Goal: Task Accomplishment & Management: Complete application form

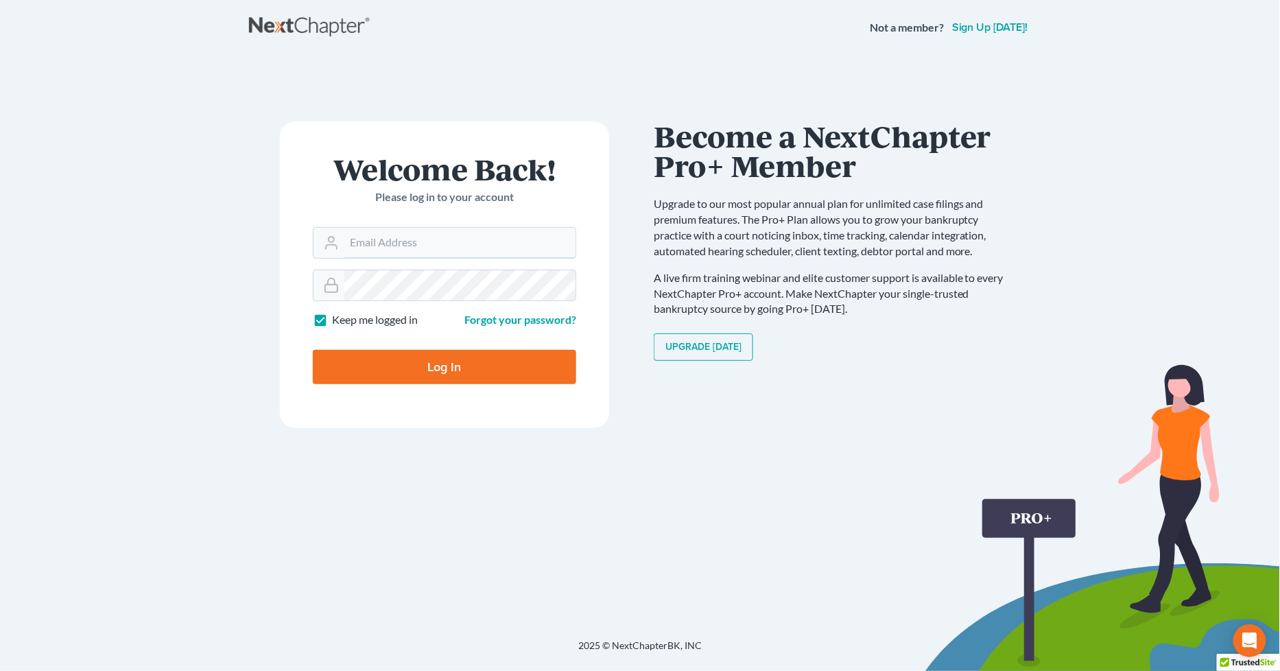
type input "sara@bulielaw.com"
click at [420, 371] on input "Log In" at bounding box center [444, 367] width 263 height 34
type input "Thinking..."
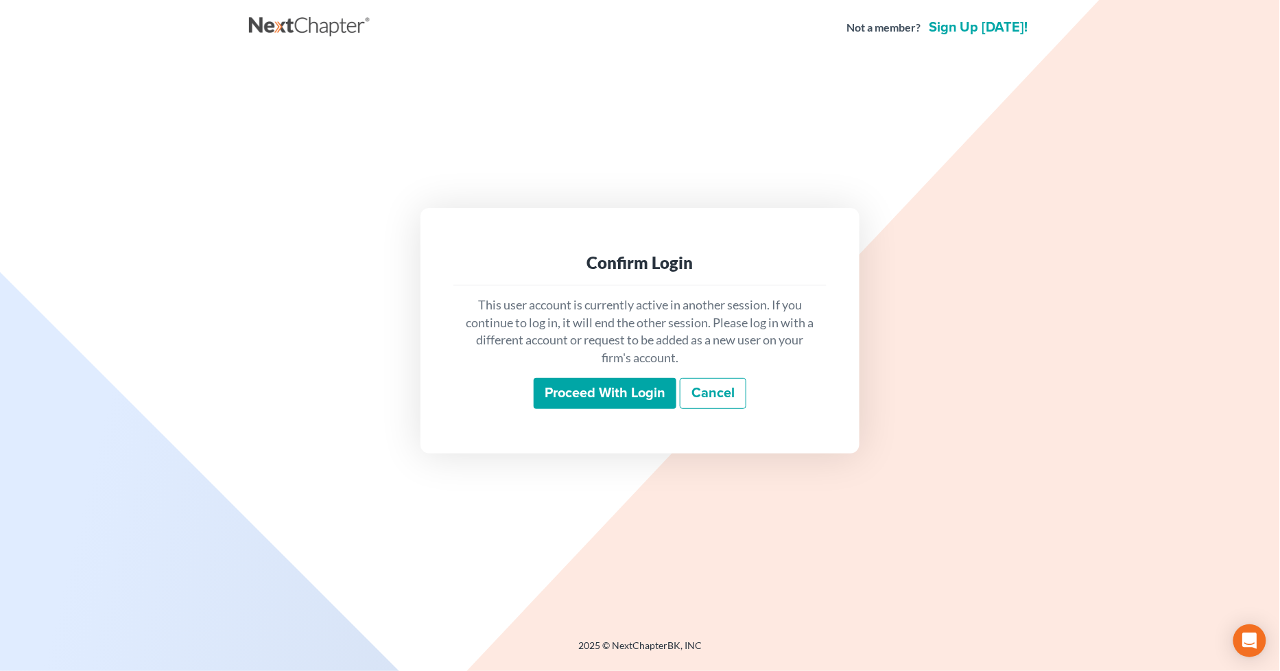
drag, startPoint x: 588, startPoint y: 385, endPoint x: 558, endPoint y: 385, distance: 30.9
click at [588, 385] on input "Proceed with login" at bounding box center [605, 394] width 143 height 32
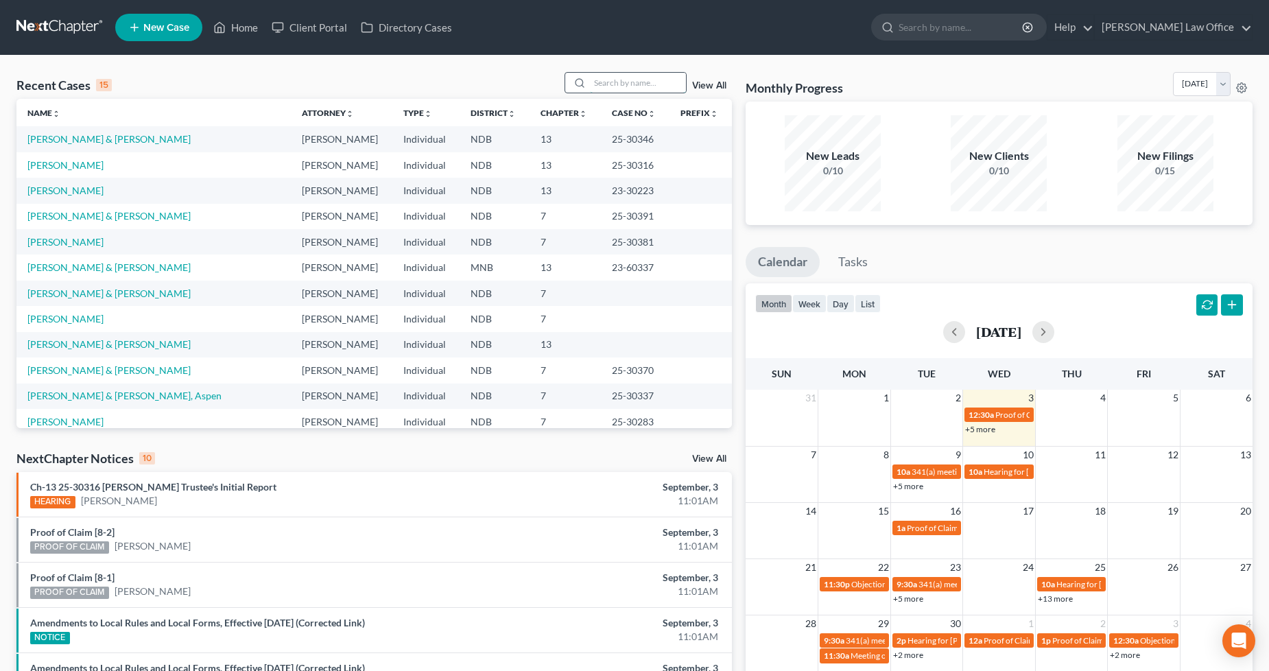
click at [612, 83] on input "search" at bounding box center [638, 83] width 96 height 20
click at [130, 393] on link "[PERSON_NAME] & [PERSON_NAME], Aspen" at bounding box center [124, 396] width 194 height 12
select select "4"
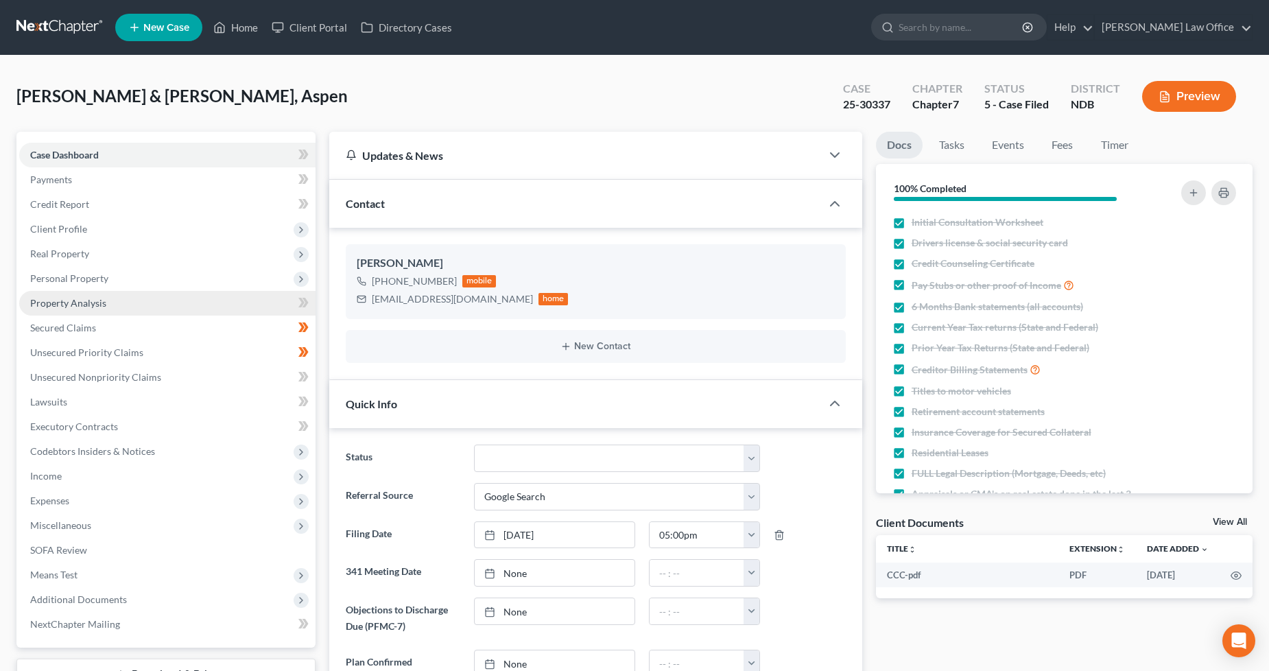
drag, startPoint x: 94, startPoint y: 296, endPoint x: 180, endPoint y: 311, distance: 87.7
click at [94, 297] on span "Property Analysis" at bounding box center [68, 303] width 76 height 12
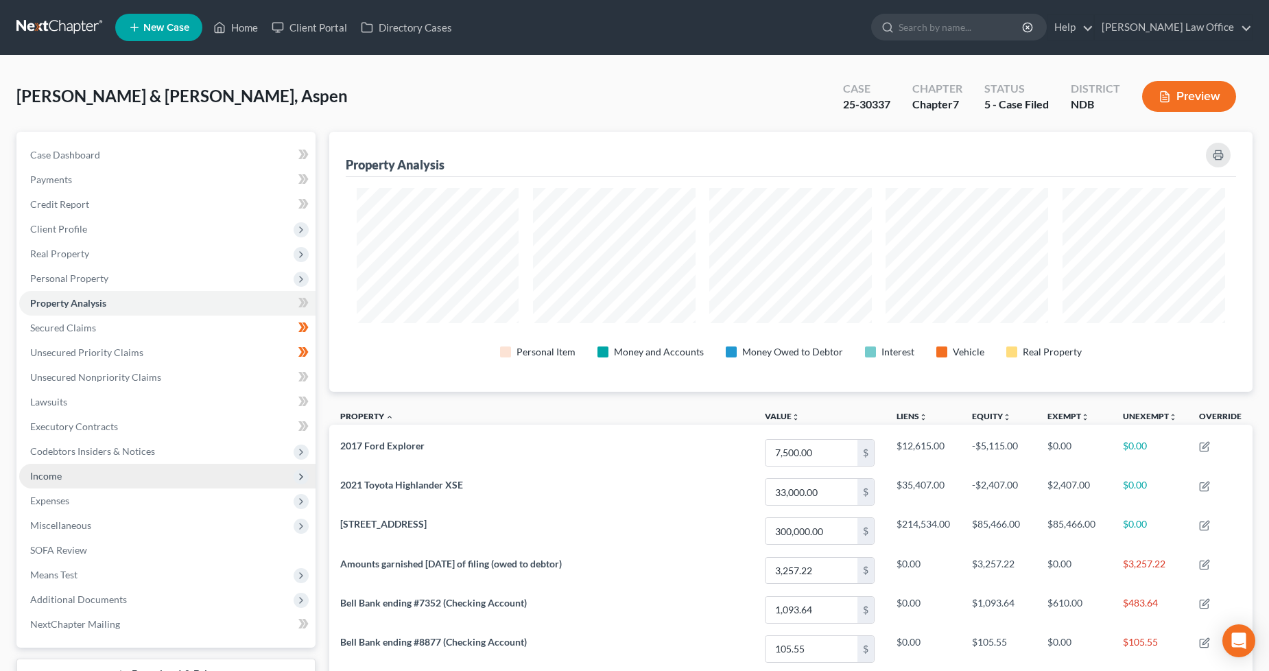
click at [53, 483] on span "Income" at bounding box center [167, 476] width 296 height 25
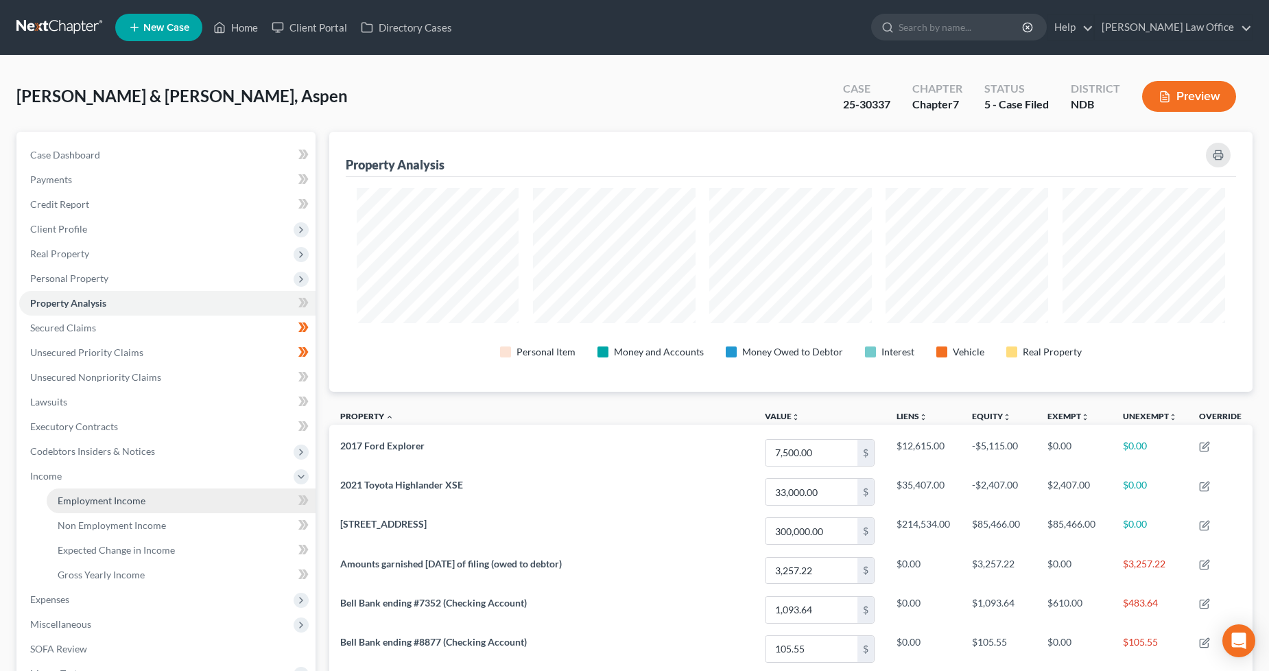
click at [93, 499] on span "Employment Income" at bounding box center [102, 500] width 88 height 12
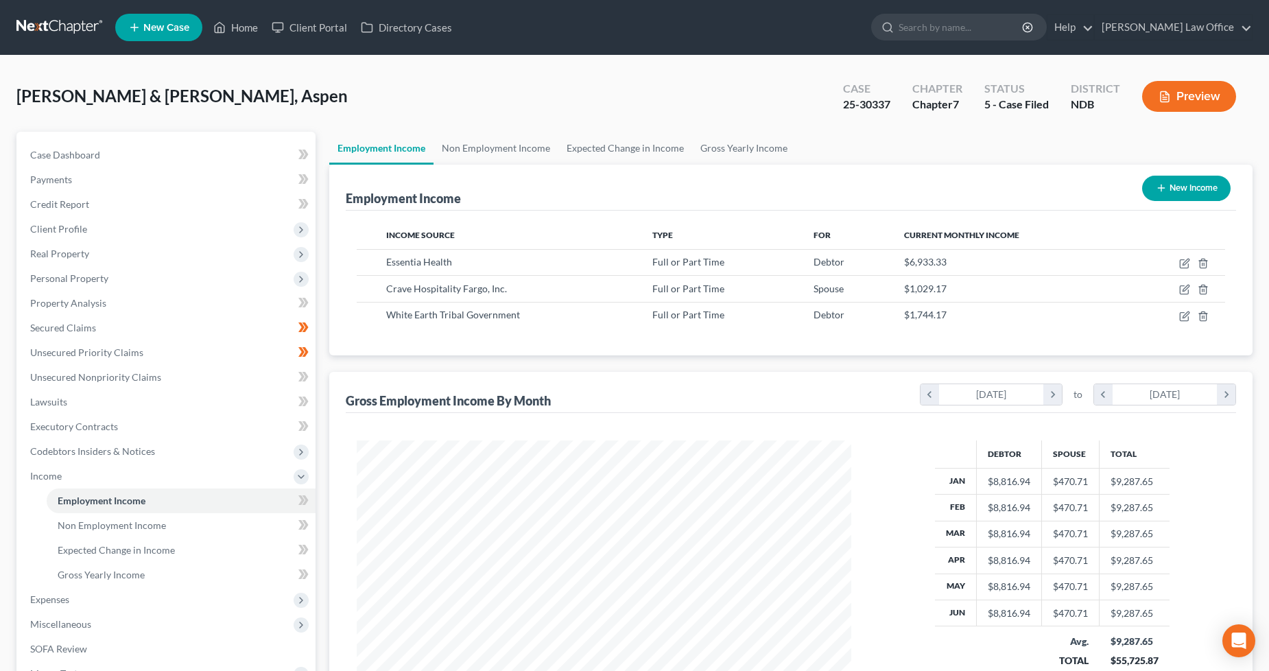
scroll to position [248, 523]
drag, startPoint x: 156, startPoint y: 370, endPoint x: 204, endPoint y: 372, distance: 48.0
click at [156, 371] on span "Unsecured Nonpriority Claims" at bounding box center [95, 377] width 131 height 12
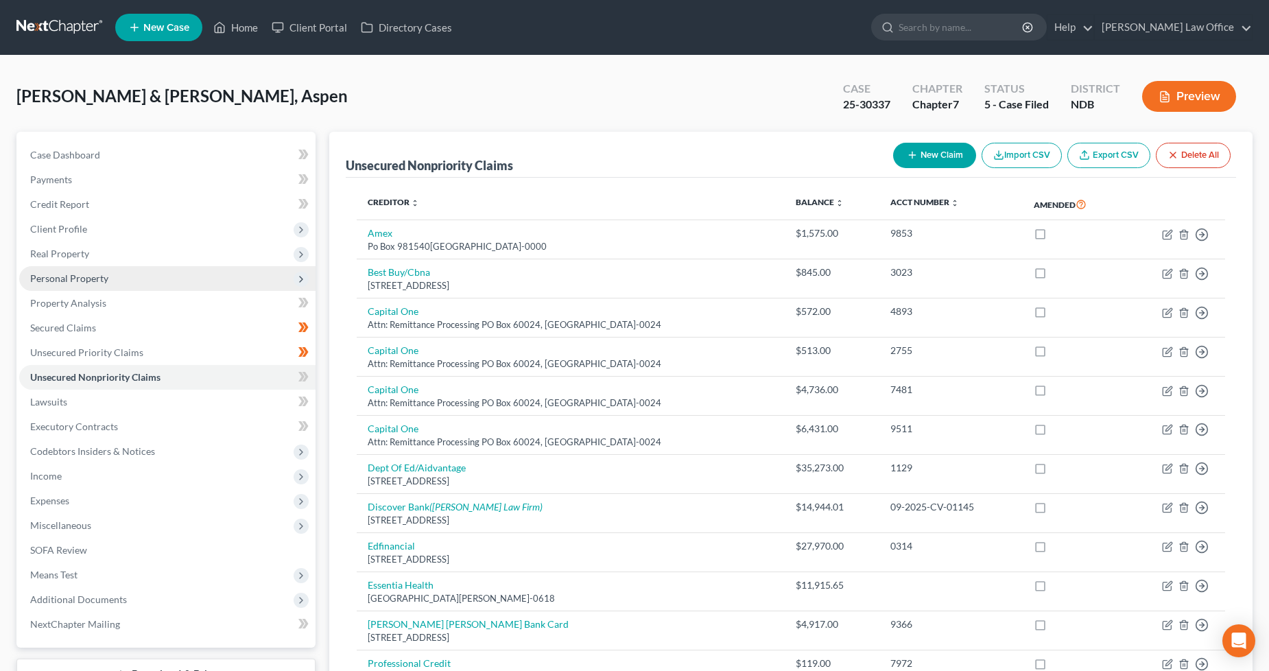
click at [103, 284] on span "Personal Property" at bounding box center [167, 278] width 296 height 25
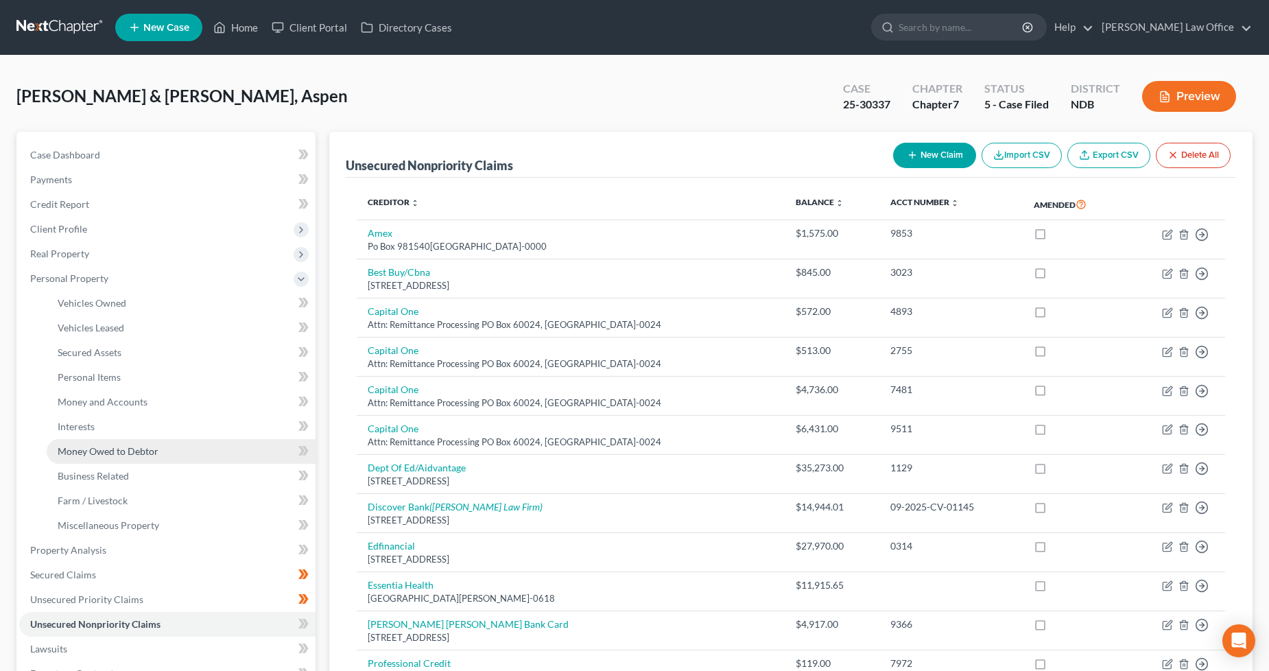
click at [156, 450] on span "Money Owed to Debtor" at bounding box center [108, 451] width 101 height 12
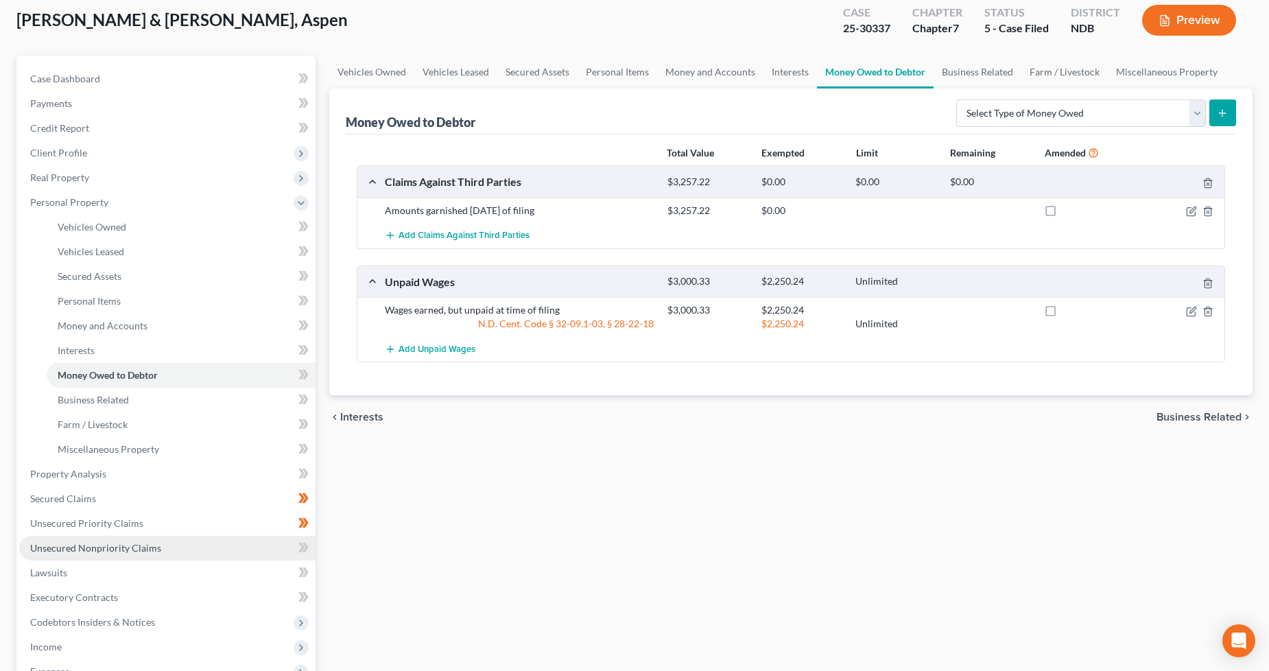
click at [141, 547] on span "Unsecured Nonpriority Claims" at bounding box center [95, 548] width 131 height 12
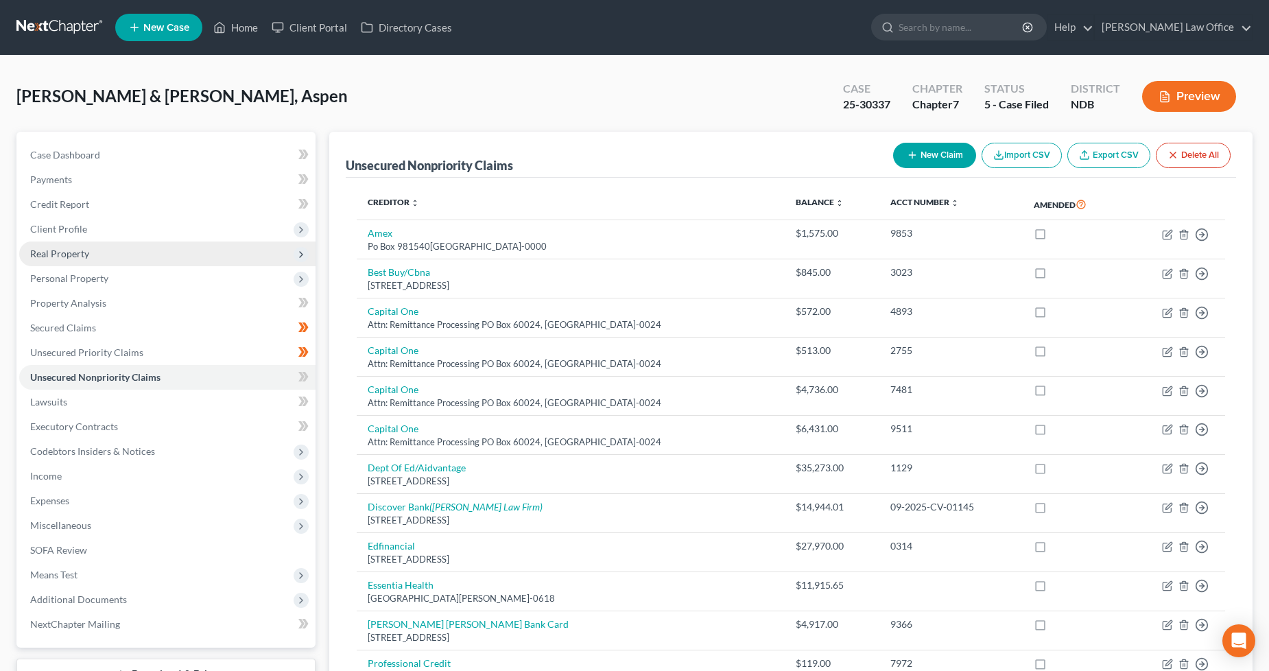
click at [84, 257] on span "Real Property" at bounding box center [59, 254] width 59 height 12
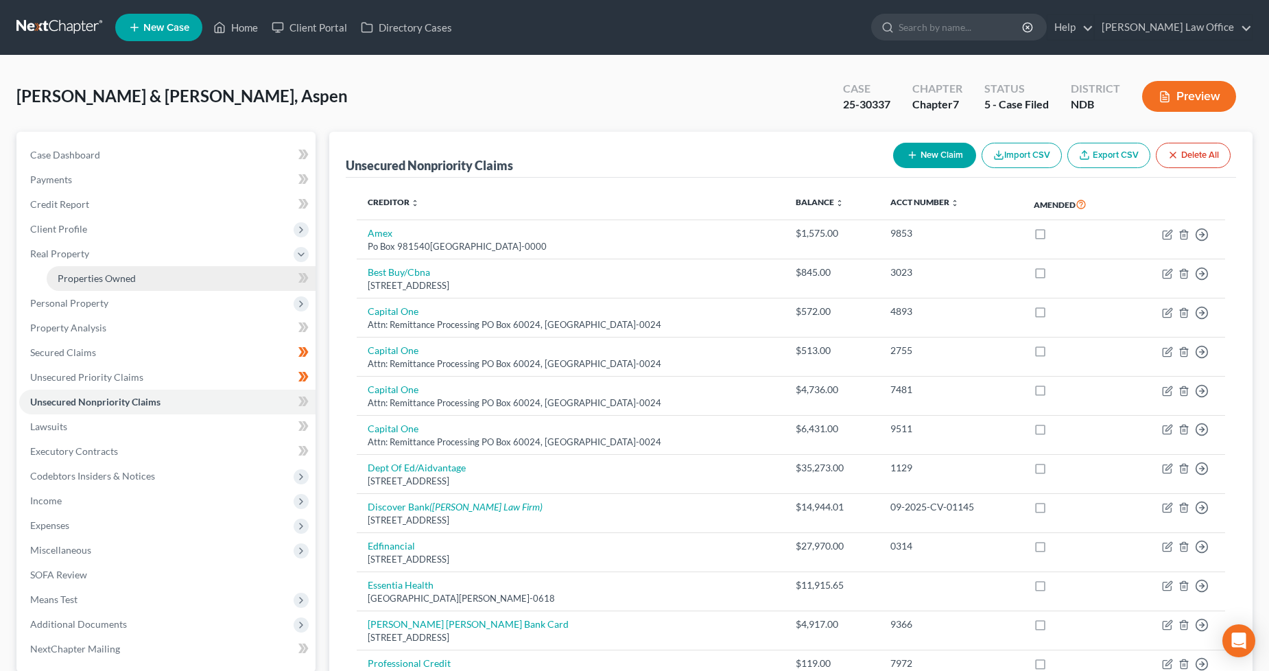
click at [93, 272] on span "Properties Owned" at bounding box center [97, 278] width 78 height 12
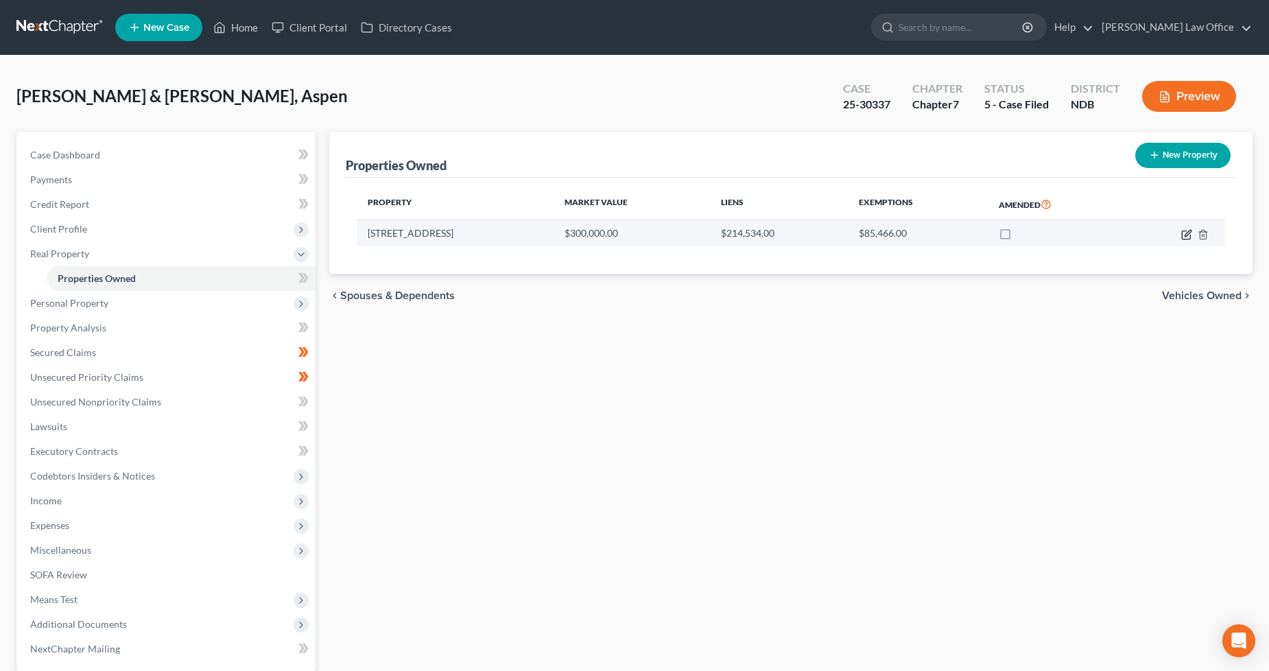
click at [1183, 231] on icon "button" at bounding box center [1186, 234] width 11 height 11
select select "29"
select select "2"
select select "1"
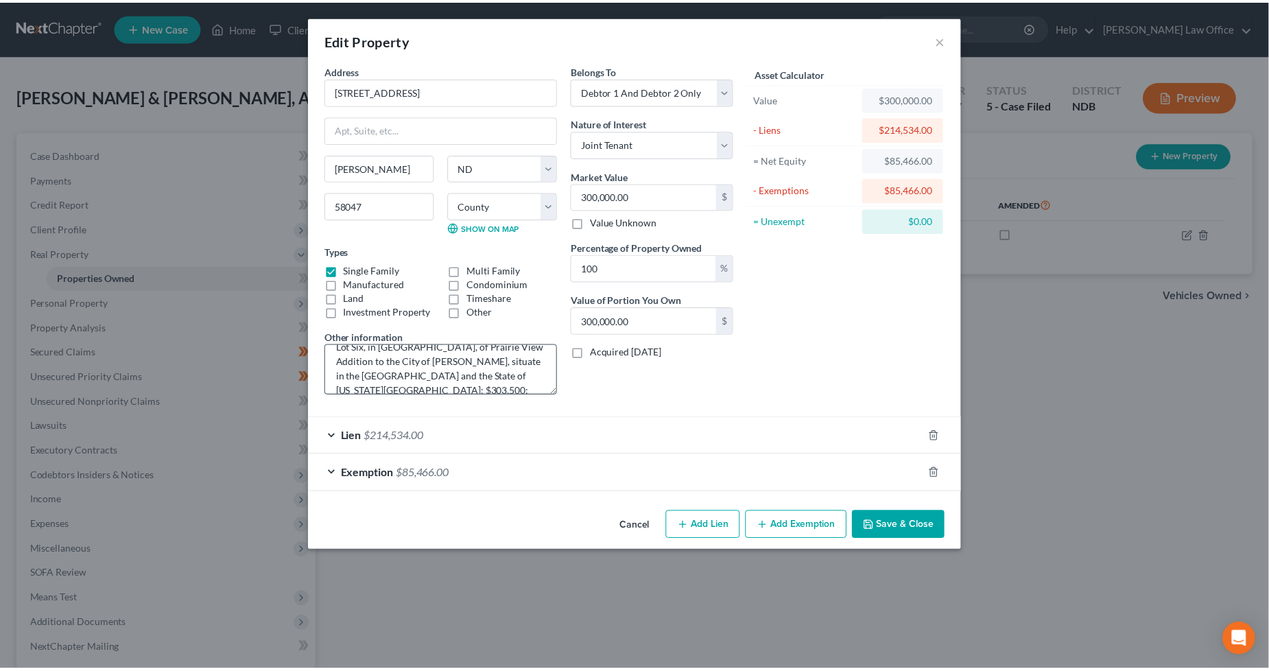
scroll to position [29, 0]
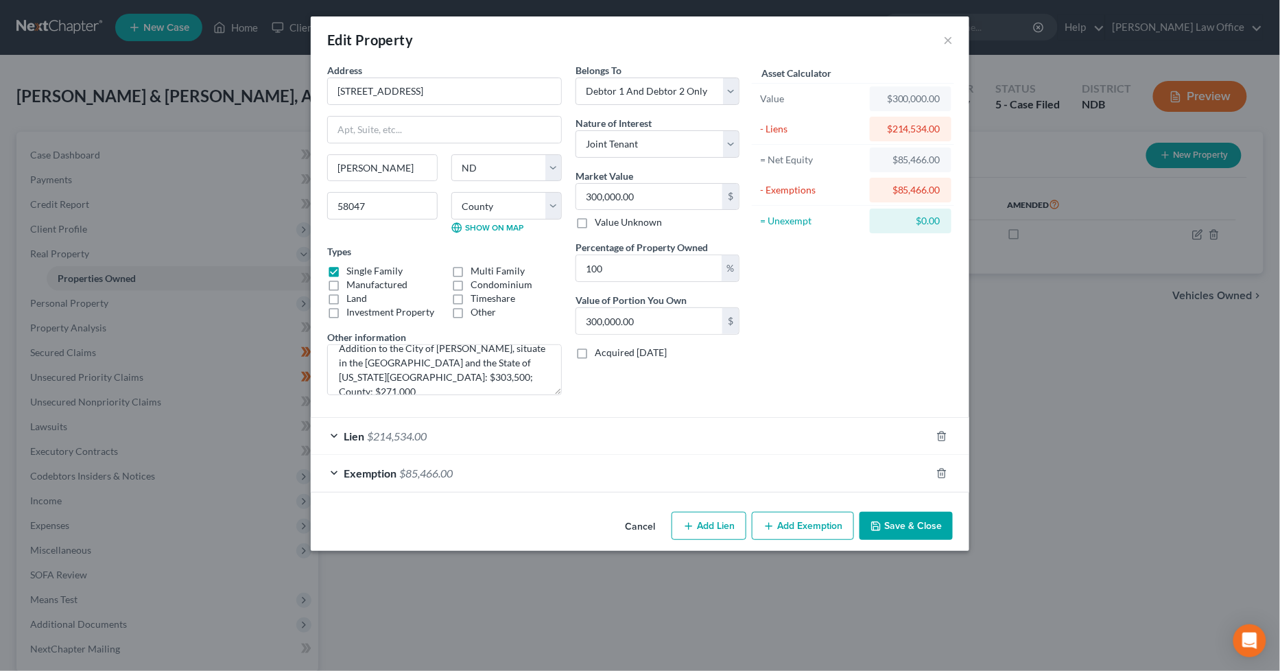
click at [923, 516] on button "Save & Close" at bounding box center [905, 526] width 93 height 29
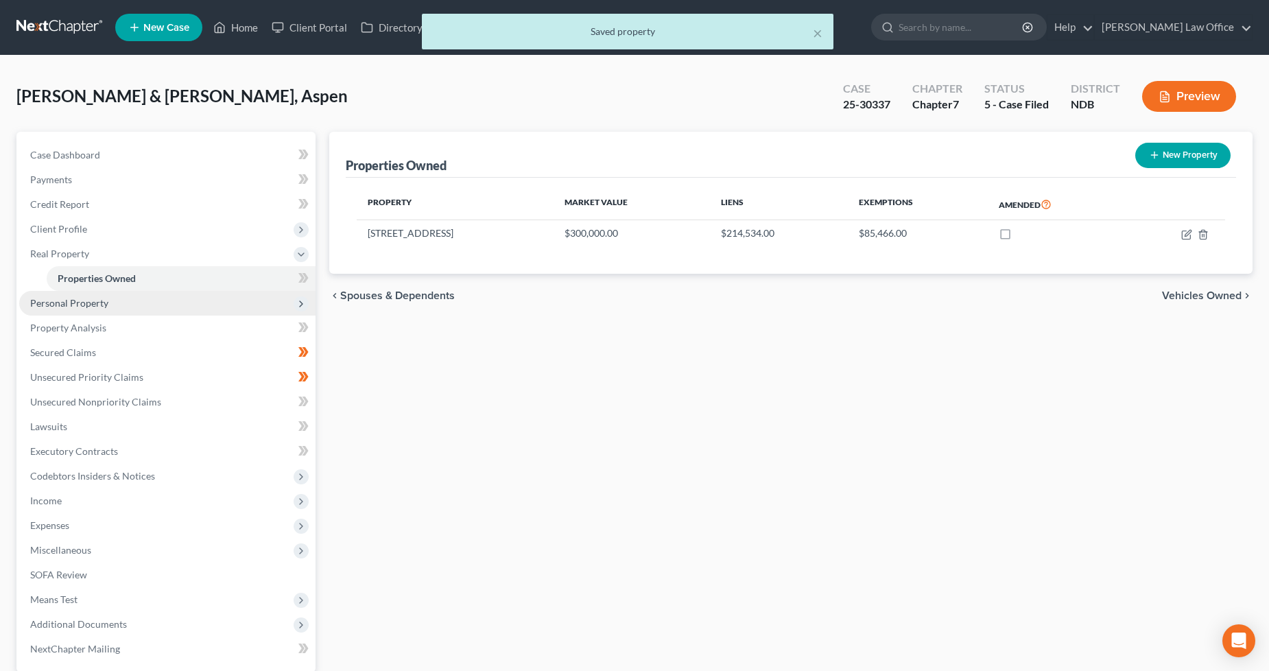
drag, startPoint x: 115, startPoint y: 300, endPoint x: 135, endPoint y: 307, distance: 20.8
click at [115, 300] on span "Personal Property" at bounding box center [167, 303] width 296 height 25
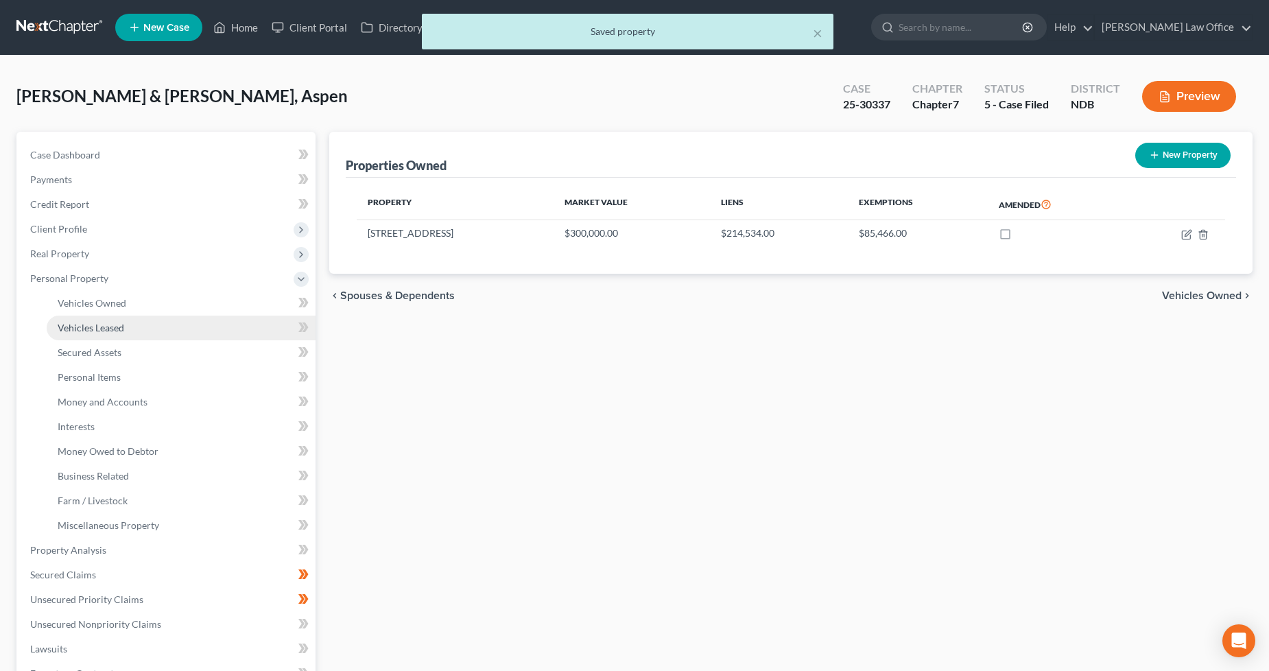
click at [118, 330] on span "Vehicles Leased" at bounding box center [91, 328] width 67 height 12
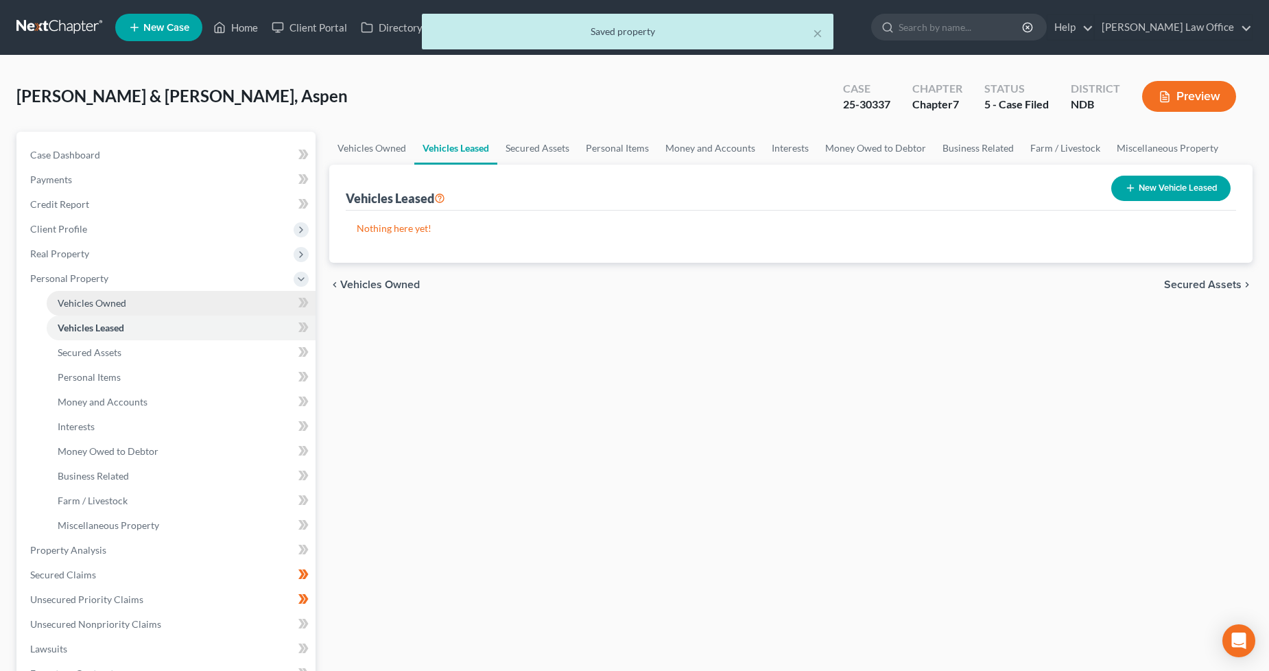
drag, startPoint x: 126, startPoint y: 303, endPoint x: 204, endPoint y: 313, distance: 78.2
click at [127, 303] on link "Vehicles Owned" at bounding box center [181, 303] width 269 height 25
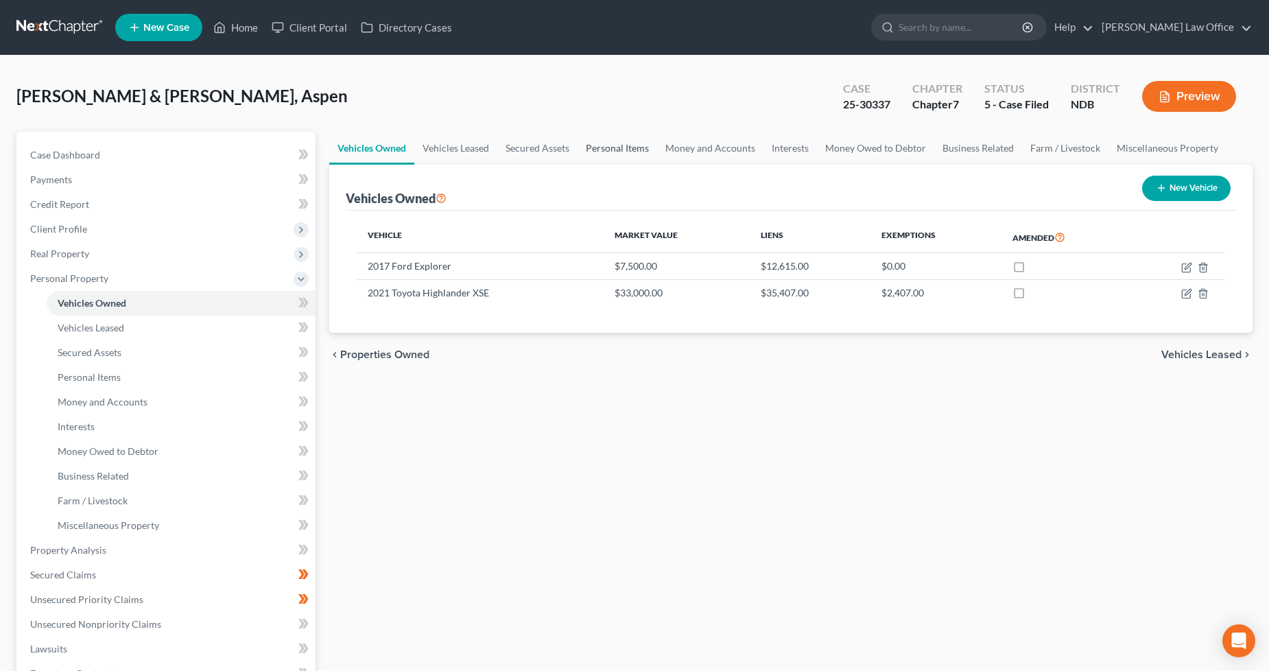
click at [643, 142] on link "Personal Items" at bounding box center [617, 148] width 80 height 33
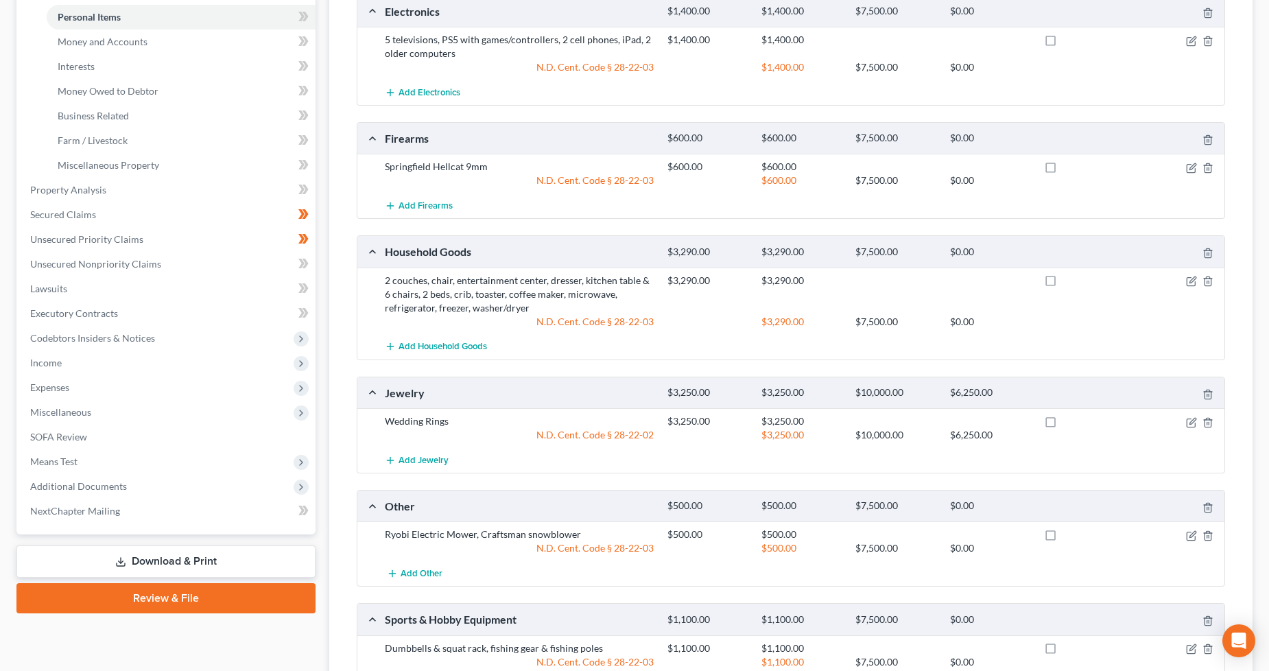
scroll to position [62, 0]
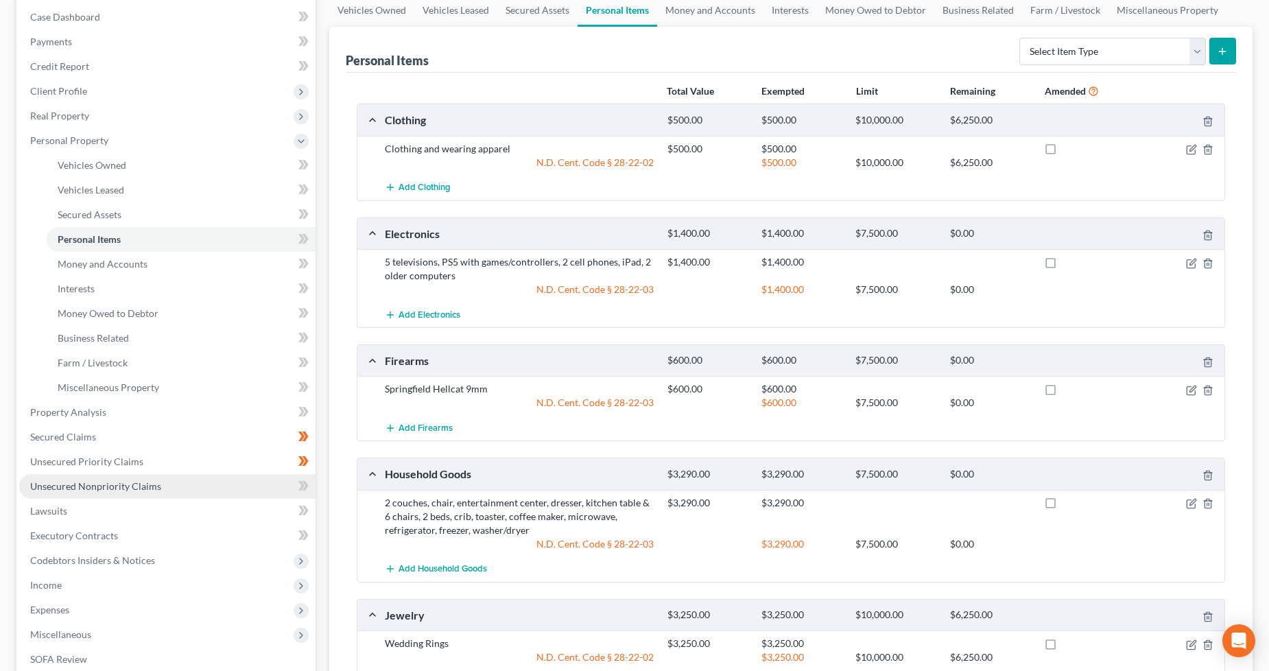
click at [126, 486] on span "Unsecured Nonpriority Claims" at bounding box center [95, 486] width 131 height 12
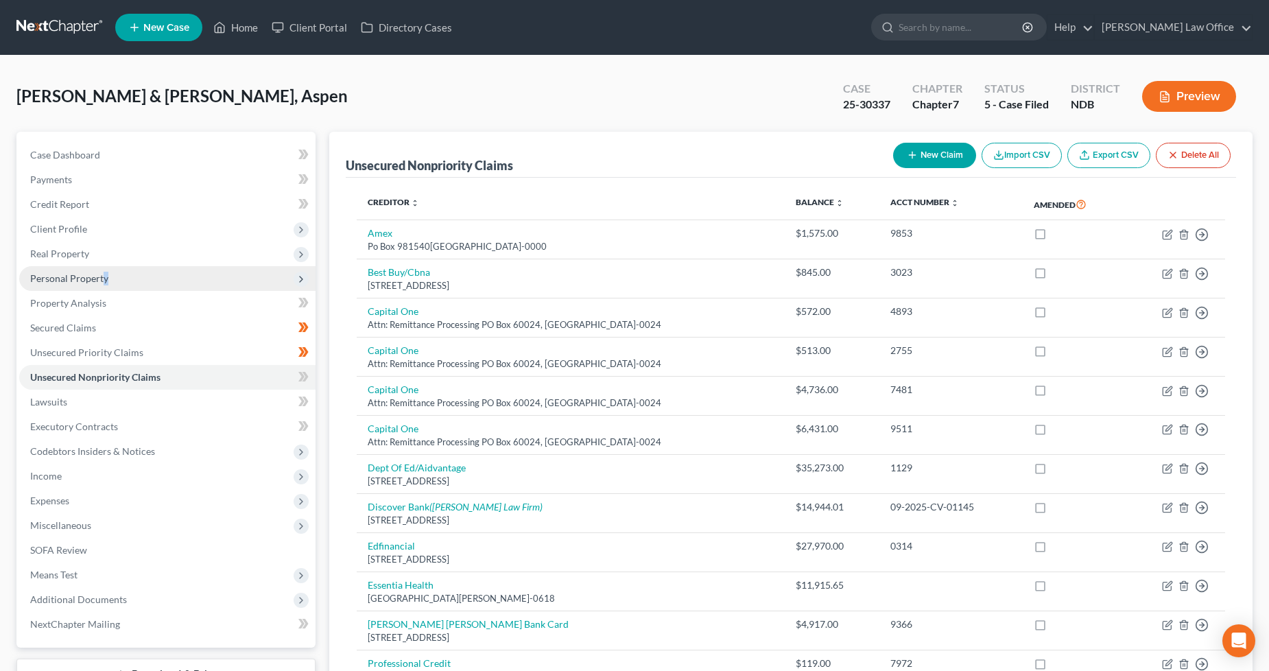
click at [104, 272] on span "Personal Property" at bounding box center [69, 278] width 78 height 12
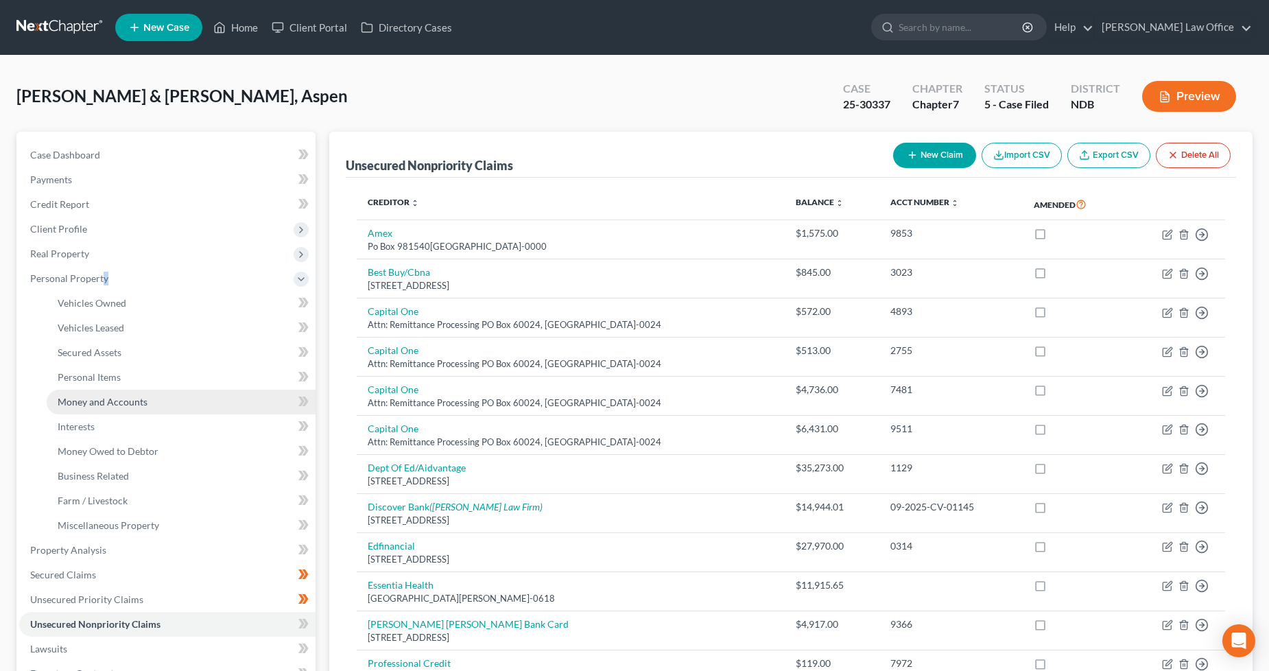
click at [139, 396] on span "Money and Accounts" at bounding box center [103, 402] width 90 height 12
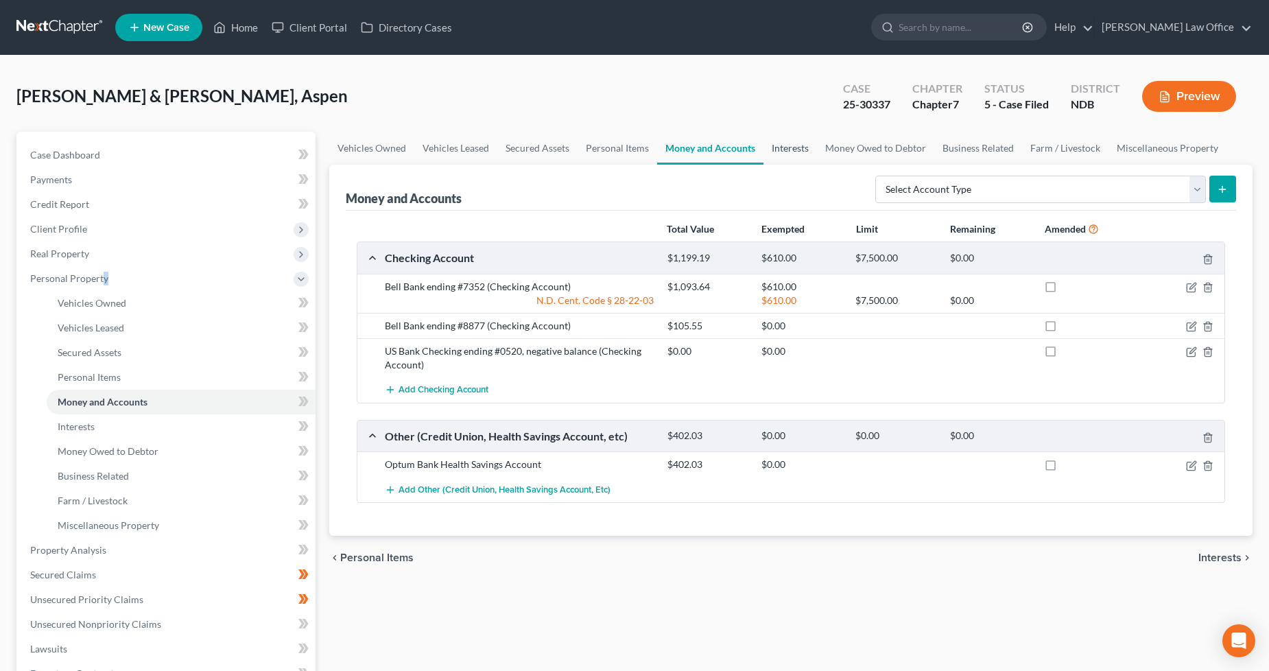
click at [793, 148] on link "Interests" at bounding box center [789, 148] width 53 height 33
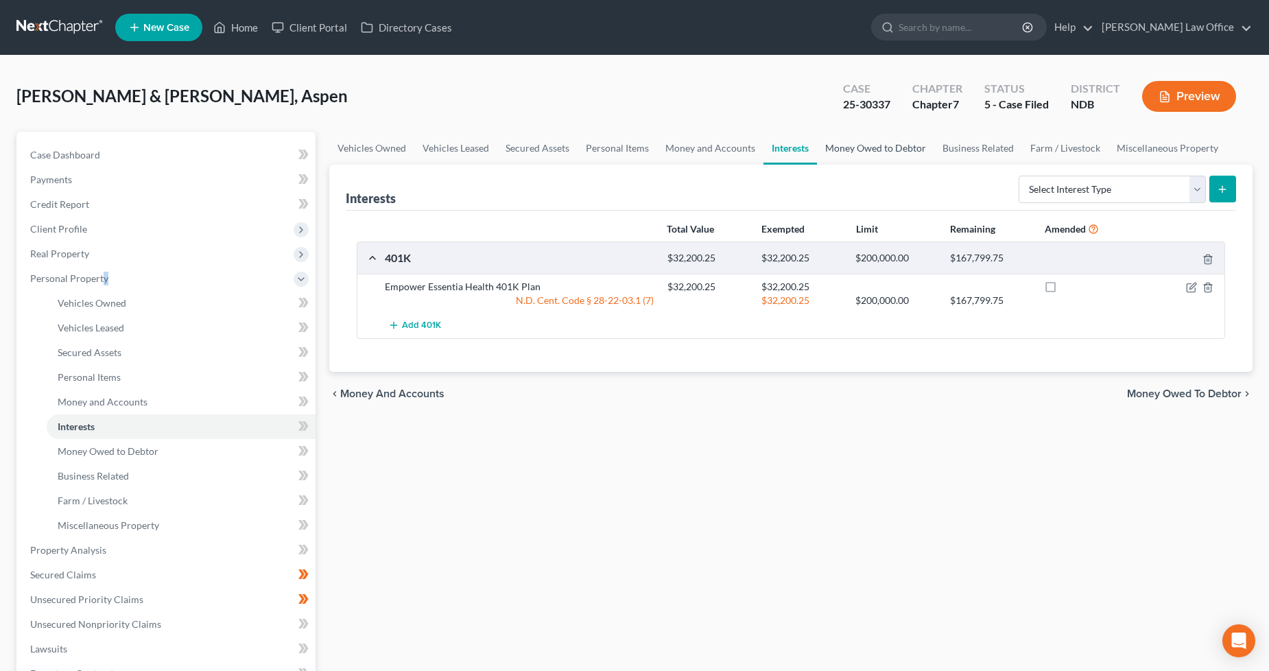
click at [907, 149] on link "Money Owed to Debtor" at bounding box center [875, 148] width 117 height 33
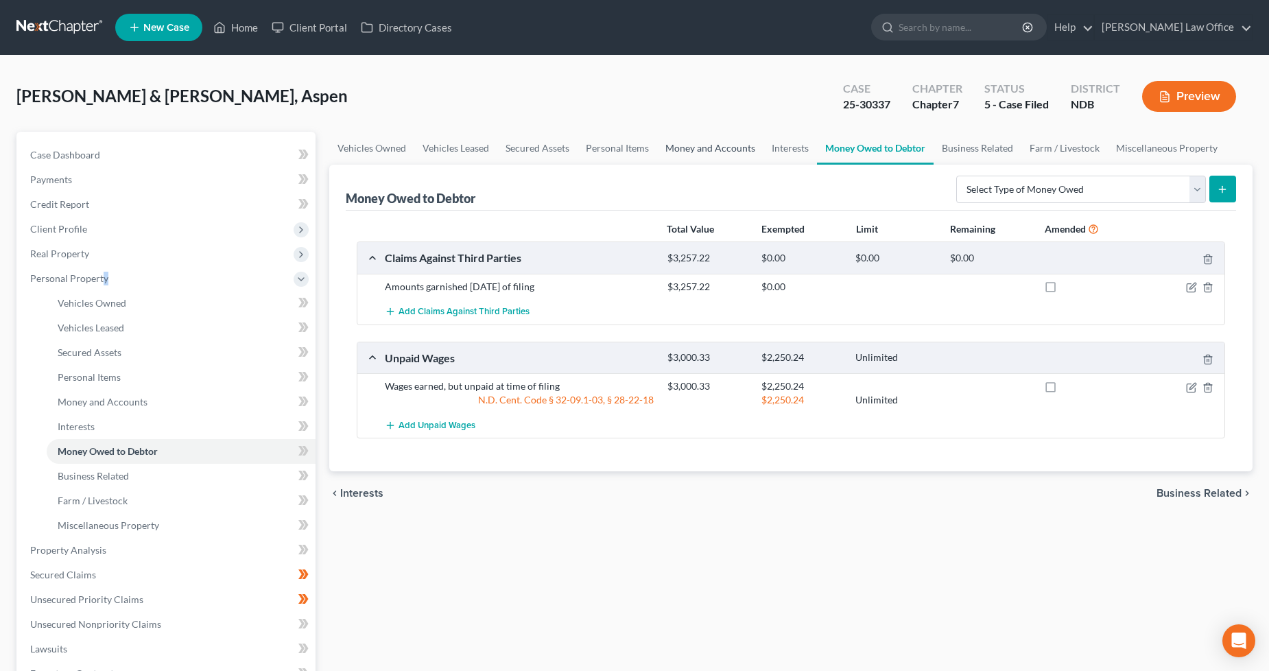
click at [723, 145] on link "Money and Accounts" at bounding box center [710, 148] width 106 height 33
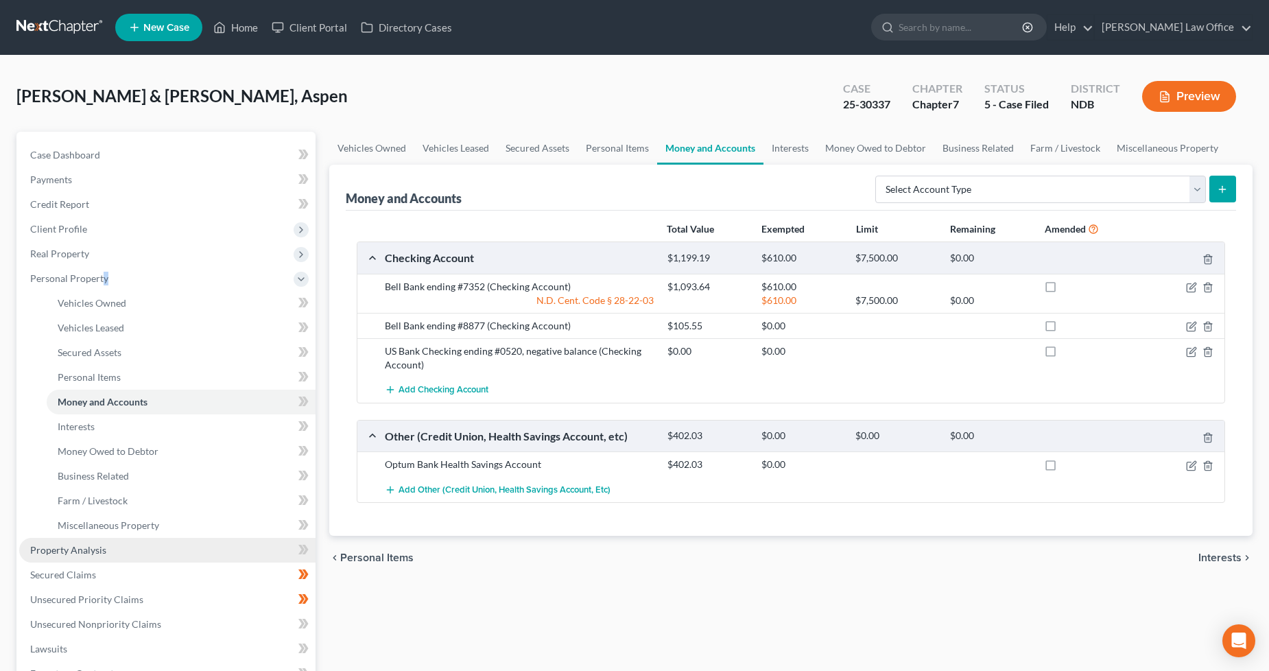
drag, startPoint x: 98, startPoint y: 545, endPoint x: 279, endPoint y: 552, distance: 181.2
click at [98, 545] on span "Property Analysis" at bounding box center [68, 550] width 76 height 12
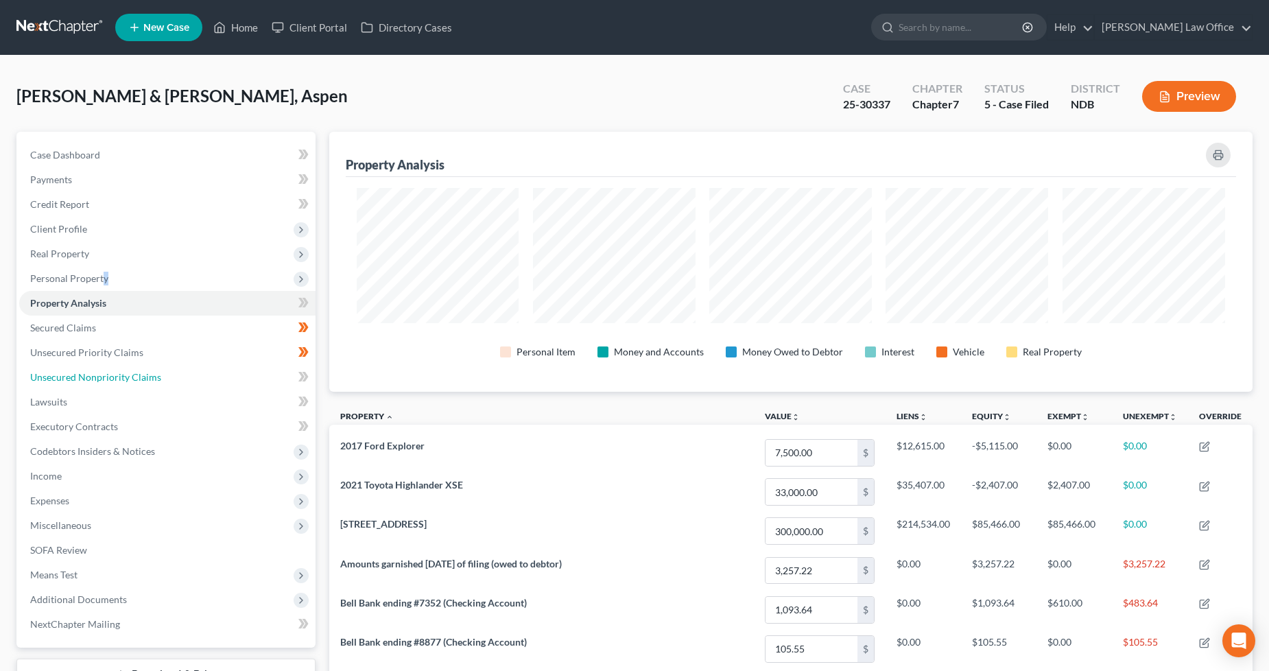
drag, startPoint x: 93, startPoint y: 365, endPoint x: 14, endPoint y: 422, distance: 97.3
click at [93, 365] on link "Unsecured Nonpriority Claims" at bounding box center [167, 377] width 296 height 25
